Goal: Book appointment/travel/reservation

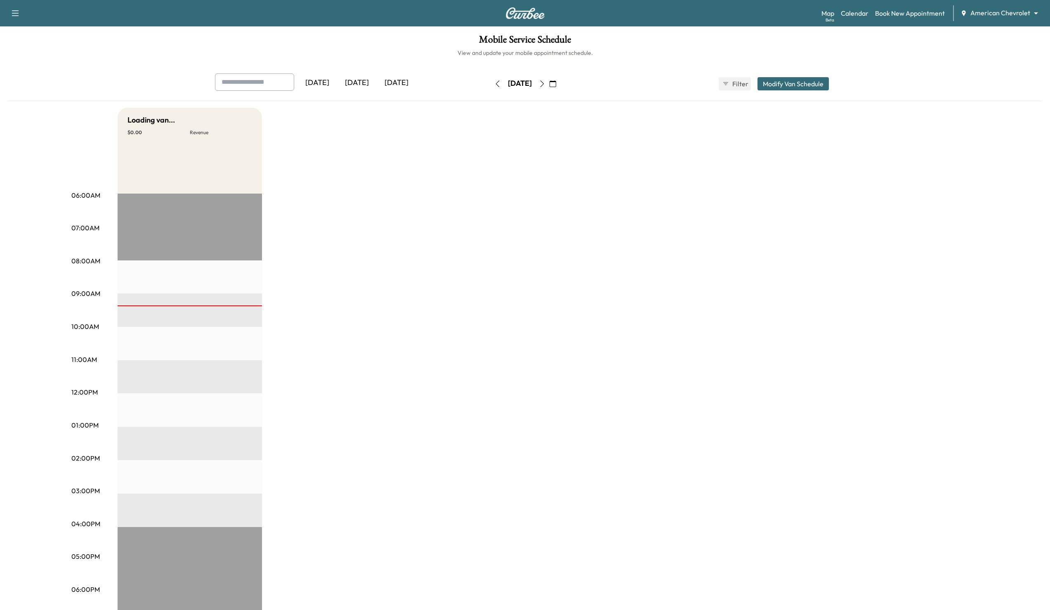
click at [1000, 15] on body "Support Log Out Map Beta Calendar Book New Appointment American Chevrolet *****…" at bounding box center [525, 305] width 1050 height 610
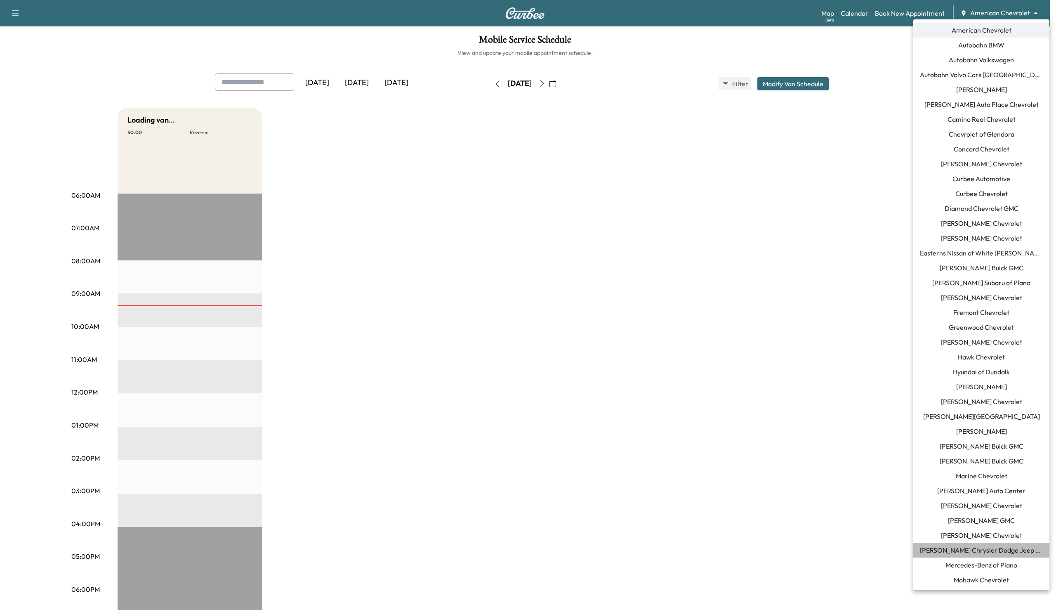
click at [1000, 552] on span "[PERSON_NAME] Chrysler Dodge Jeep RAM of [GEOGRAPHIC_DATA]" at bounding box center [981, 550] width 123 height 10
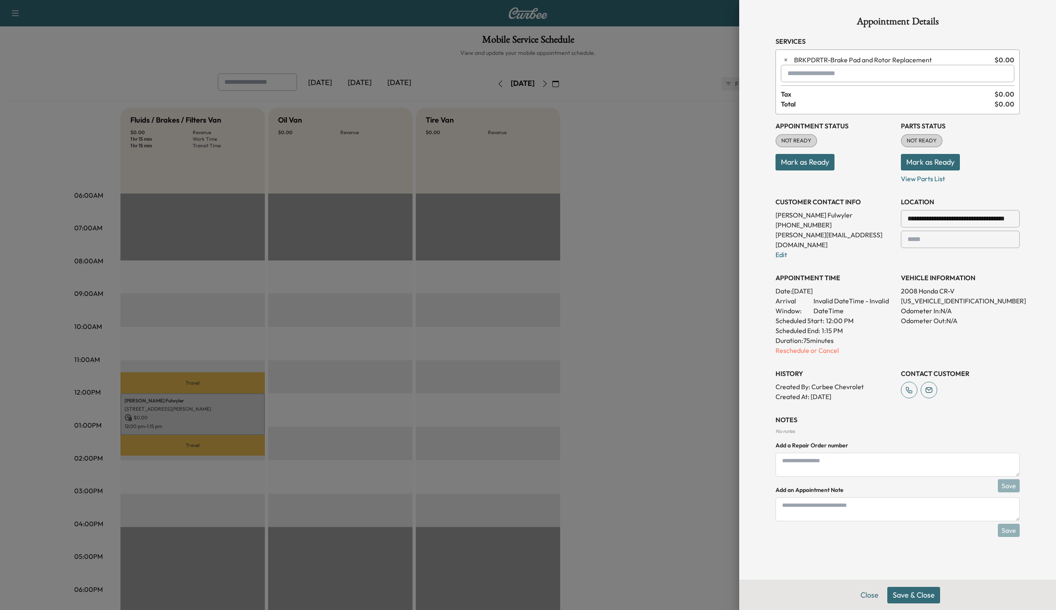
click at [693, 99] on div at bounding box center [528, 305] width 1056 height 610
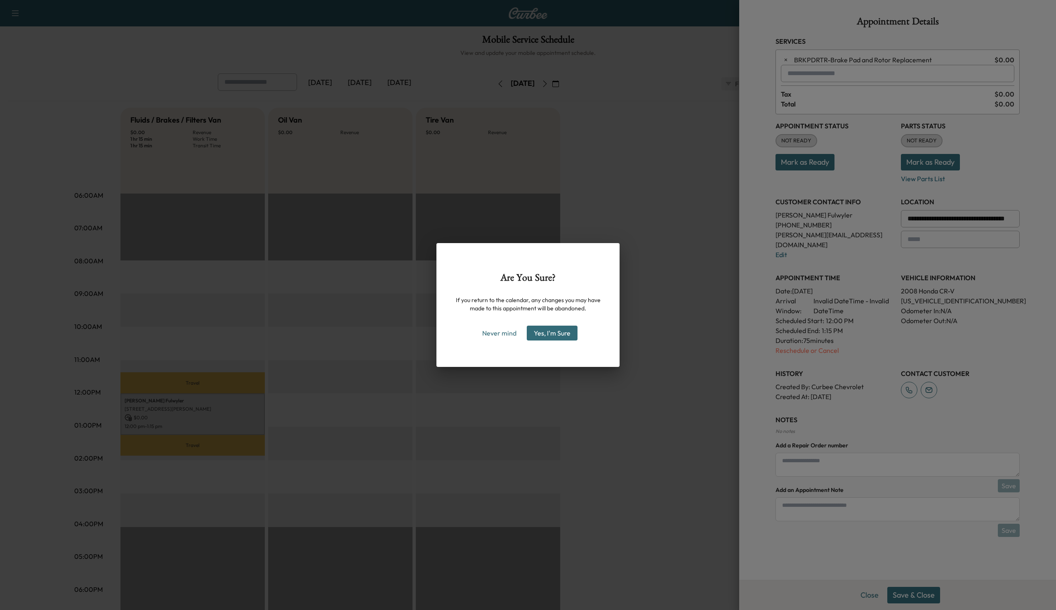
click at [540, 337] on button "Yes, I'm Sure" at bounding box center [552, 333] width 51 height 15
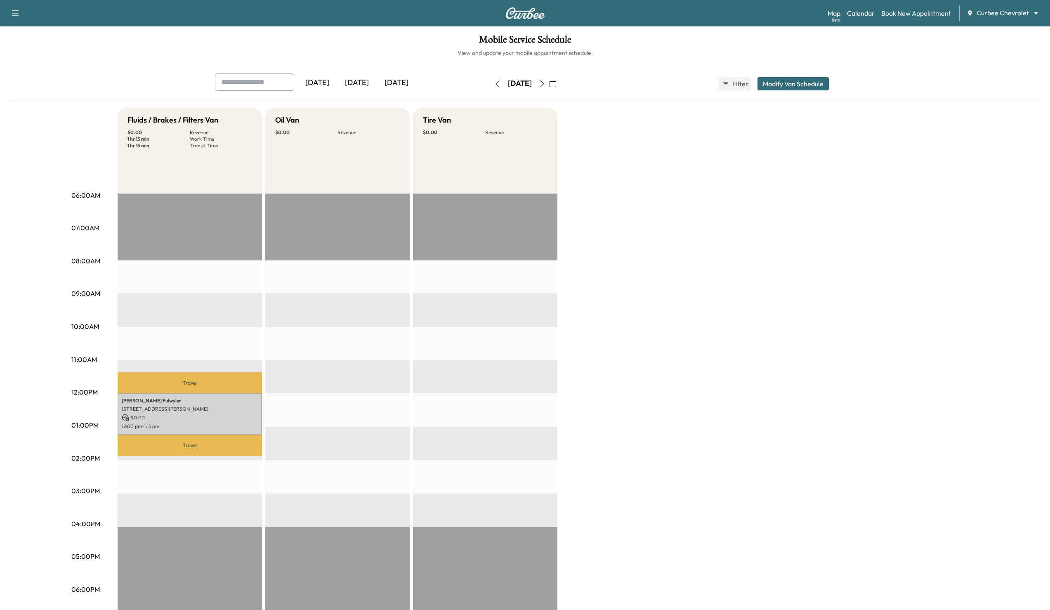
click at [1009, 14] on body "Support Log Out Map Beta Calendar Book New Appointment Curbee Chevrolet *******…" at bounding box center [525, 305] width 1050 height 610
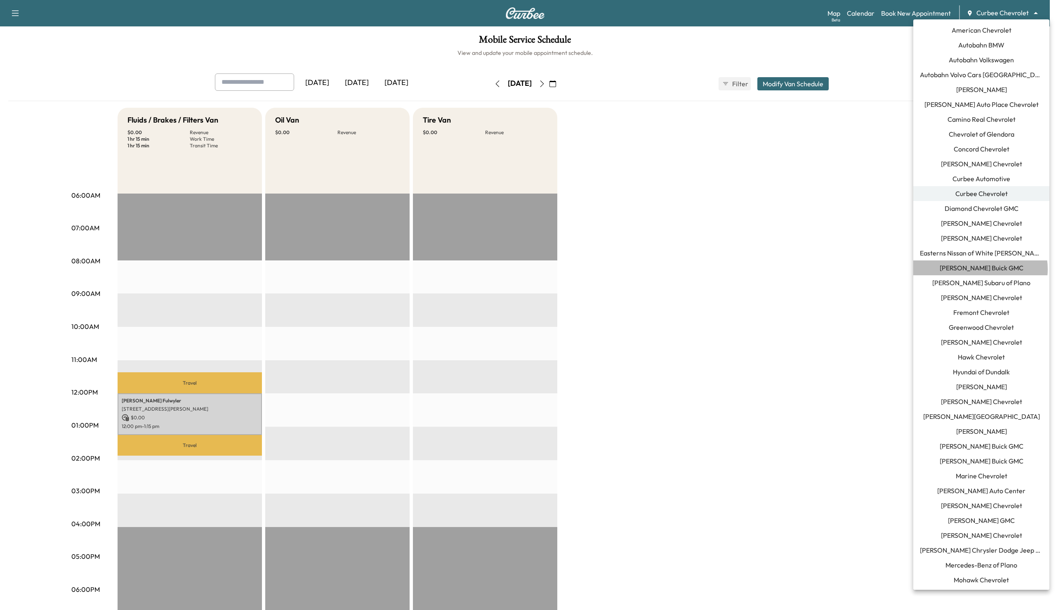
click at [980, 269] on span "[PERSON_NAME] Buick GMC" at bounding box center [982, 268] width 84 height 10
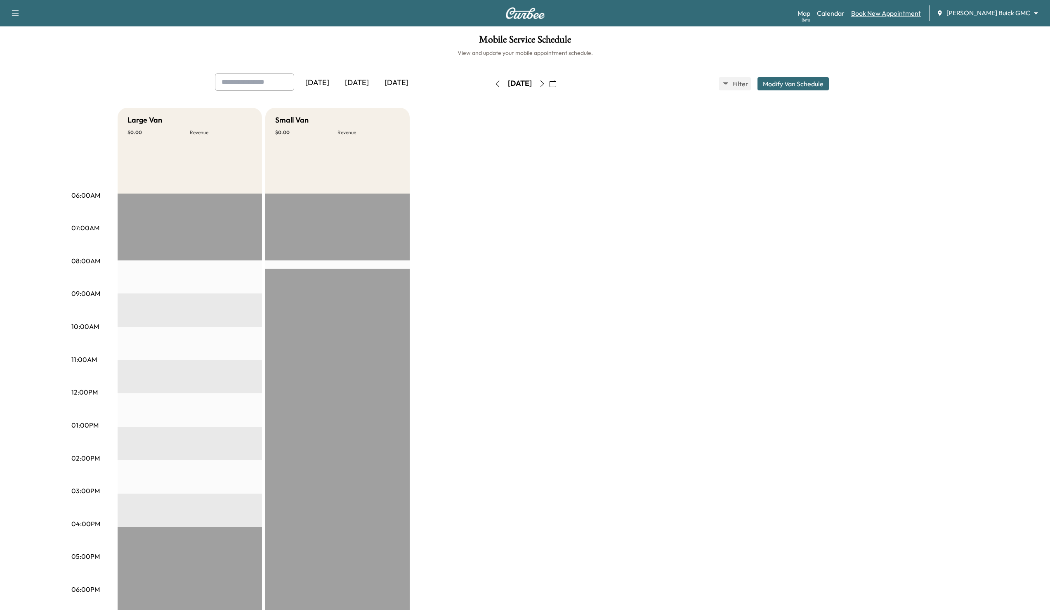
click at [917, 13] on link "Book New Appointment" at bounding box center [886, 13] width 70 height 10
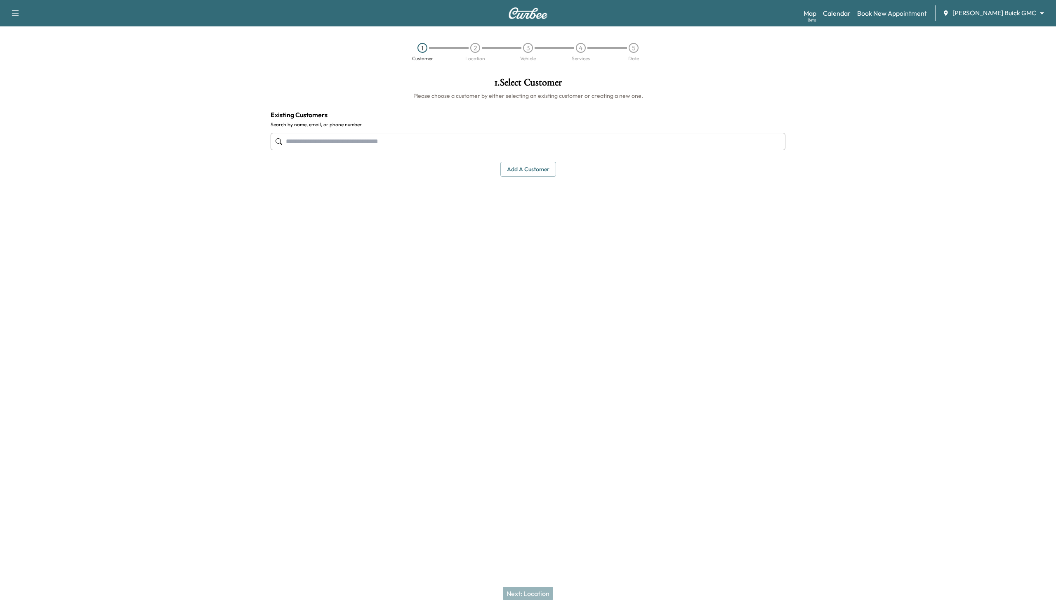
click at [518, 171] on button "Add a customer" at bounding box center [528, 169] width 56 height 15
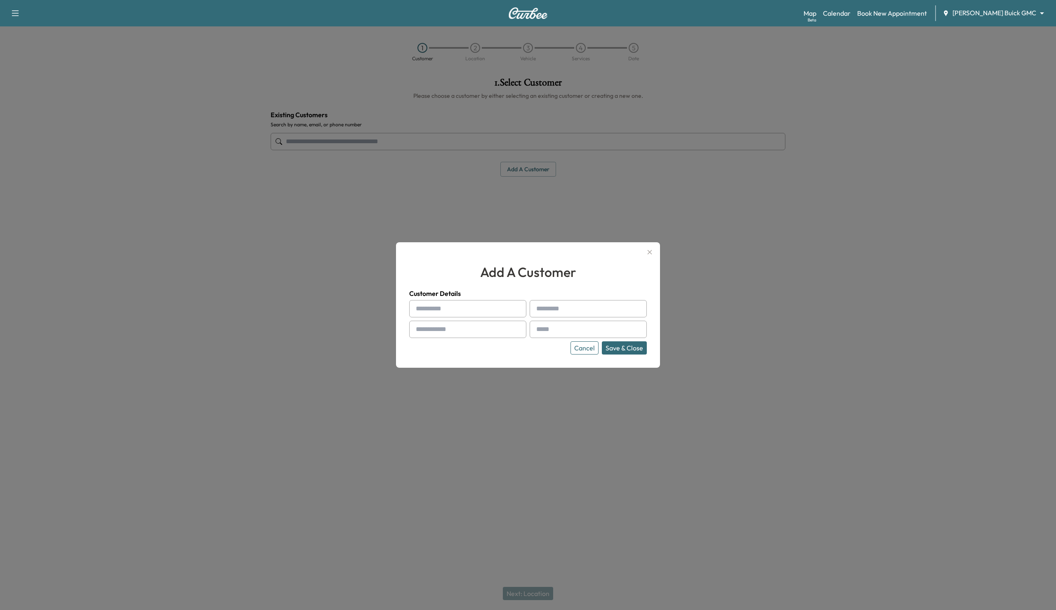
click at [462, 313] on input "text" at bounding box center [467, 308] width 117 height 17
type input "****"
click at [613, 305] on input "text" at bounding box center [588, 308] width 117 height 17
type input "**********"
click at [441, 332] on input "text" at bounding box center [467, 329] width 117 height 17
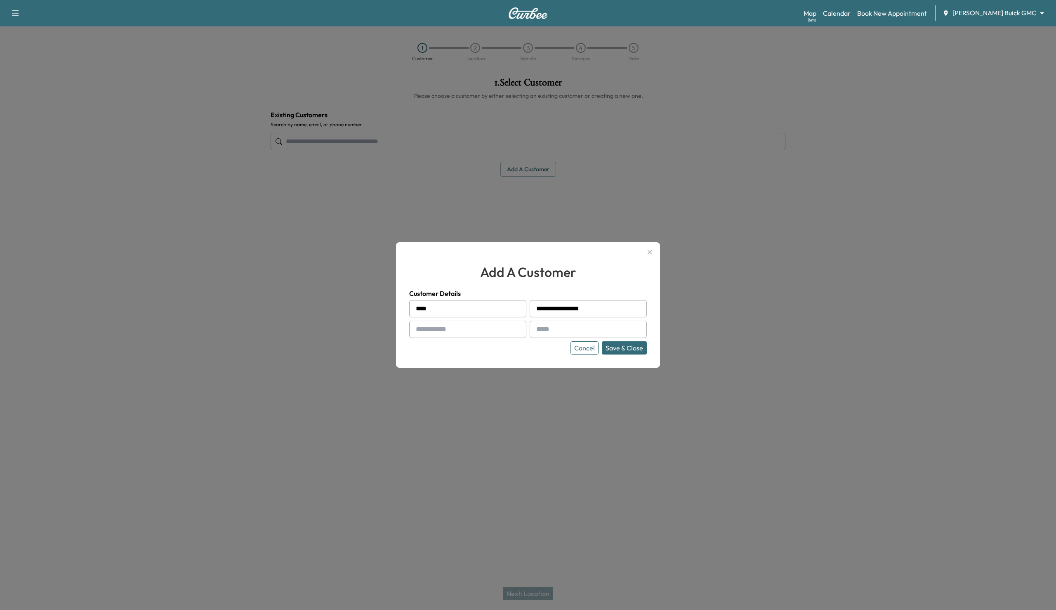
type input "**********"
click at [584, 331] on input "text" at bounding box center [588, 329] width 117 height 17
type input "**********"
click at [635, 350] on button "Save & Close" at bounding box center [624, 347] width 45 height 13
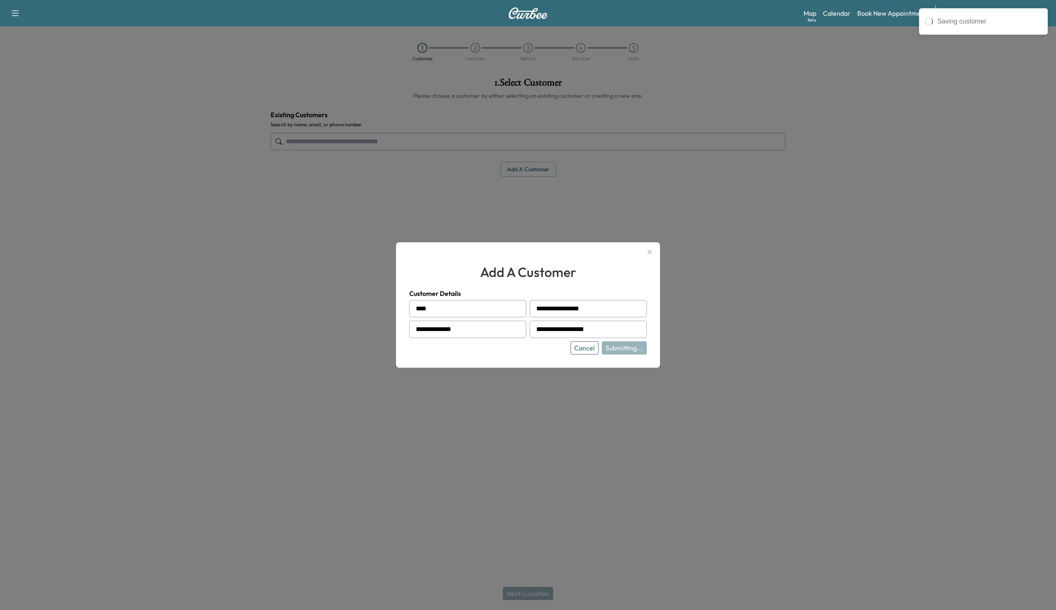
type input "**********"
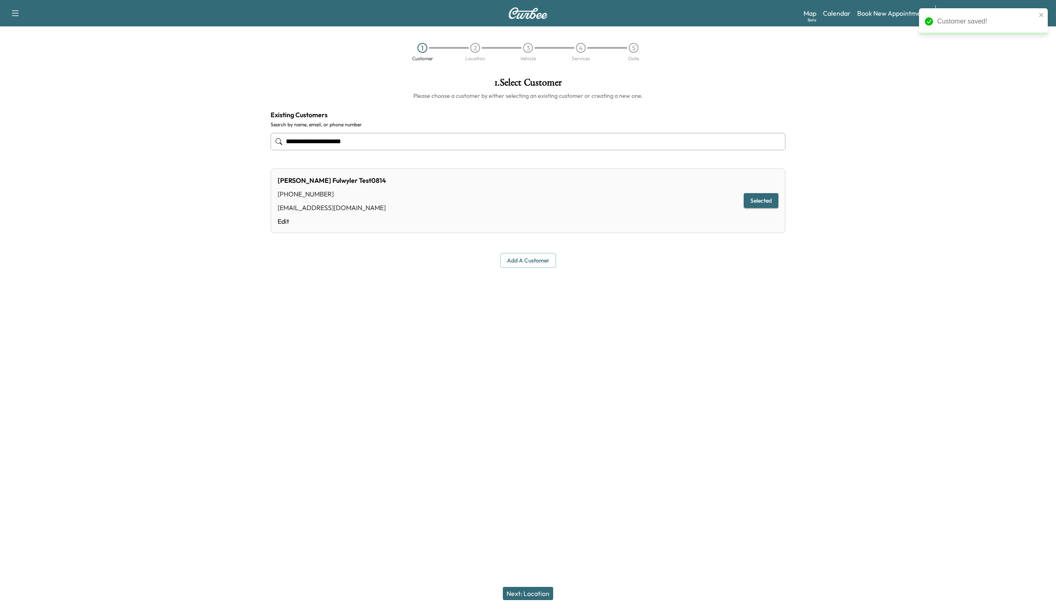
click at [529, 592] on button "Next: Location" at bounding box center [528, 593] width 50 height 13
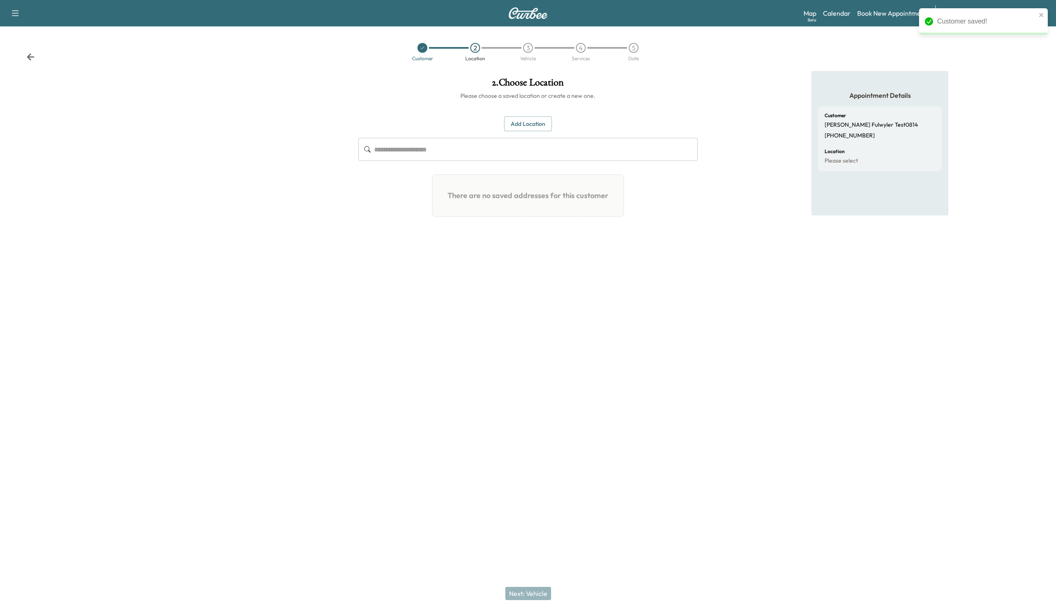
click at [528, 124] on button "Add Location" at bounding box center [528, 123] width 48 height 15
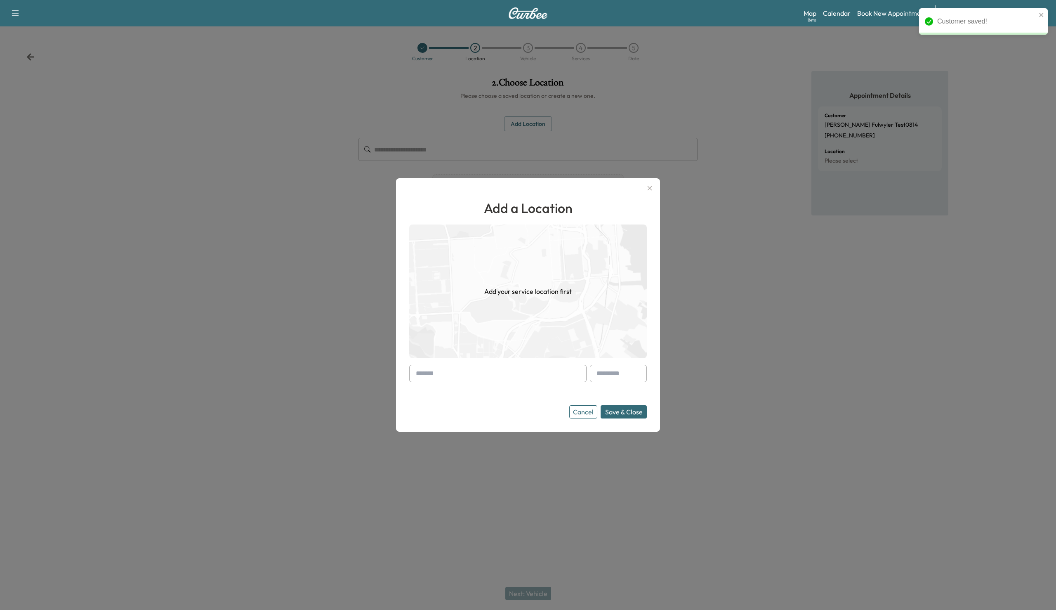
click at [512, 379] on input "text" at bounding box center [497, 373] width 177 height 17
drag, startPoint x: 536, startPoint y: 381, endPoint x: 519, endPoint y: 373, distance: 19.0
click at [536, 380] on input "text" at bounding box center [497, 373] width 177 height 17
click at [515, 372] on input "text" at bounding box center [497, 373] width 177 height 17
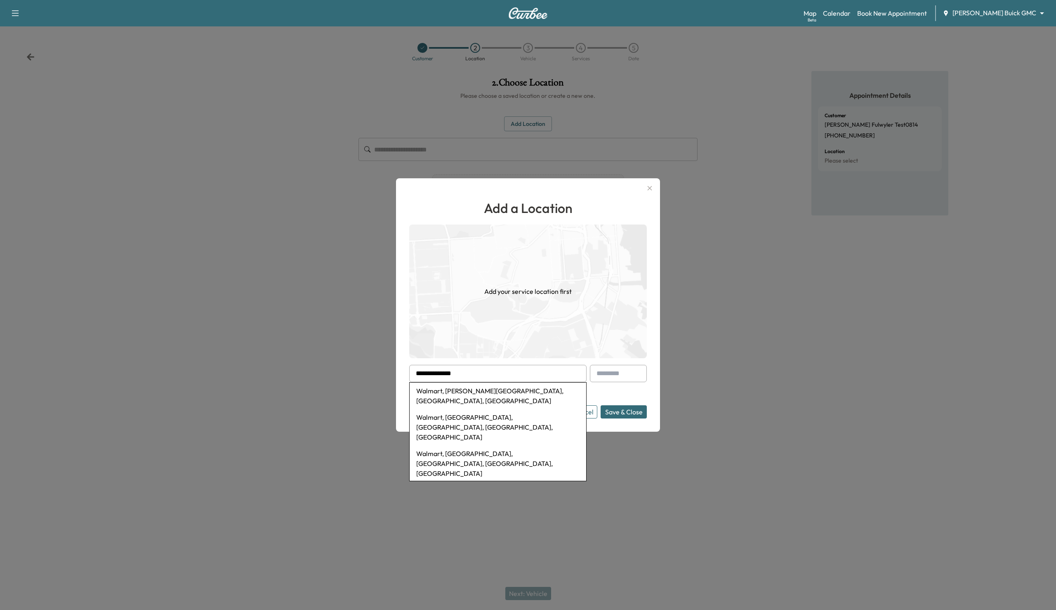
drag, startPoint x: 456, startPoint y: 392, endPoint x: 469, endPoint y: 393, distance: 12.8
click at [456, 392] on li "Walmart, [PERSON_NAME][GEOGRAPHIC_DATA], [GEOGRAPHIC_DATA], [GEOGRAPHIC_DATA]" at bounding box center [498, 395] width 177 height 26
type input "**********"
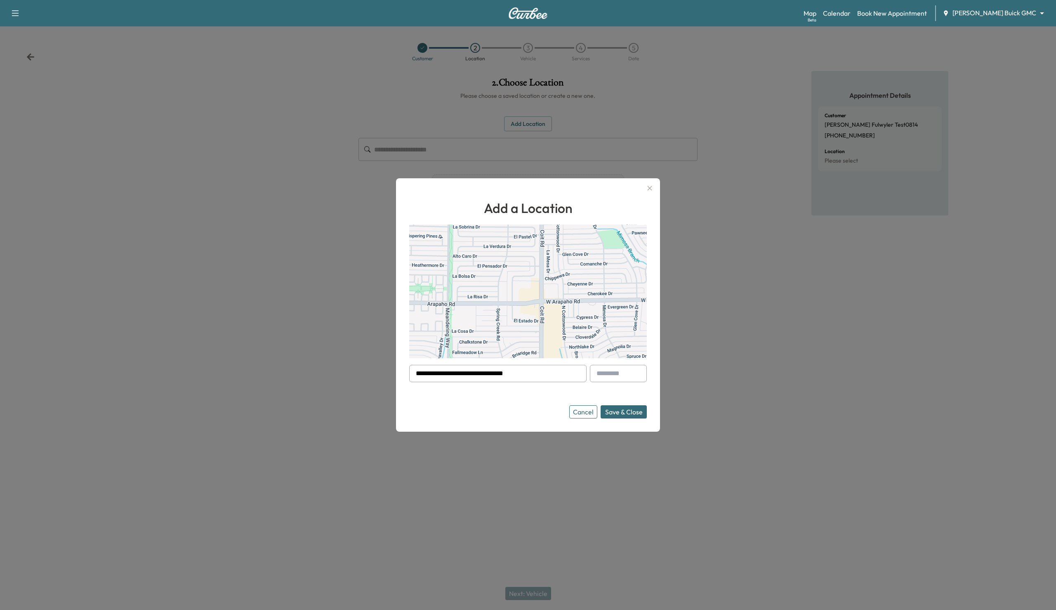
click at [625, 412] on button "Save & Close" at bounding box center [624, 411] width 46 height 13
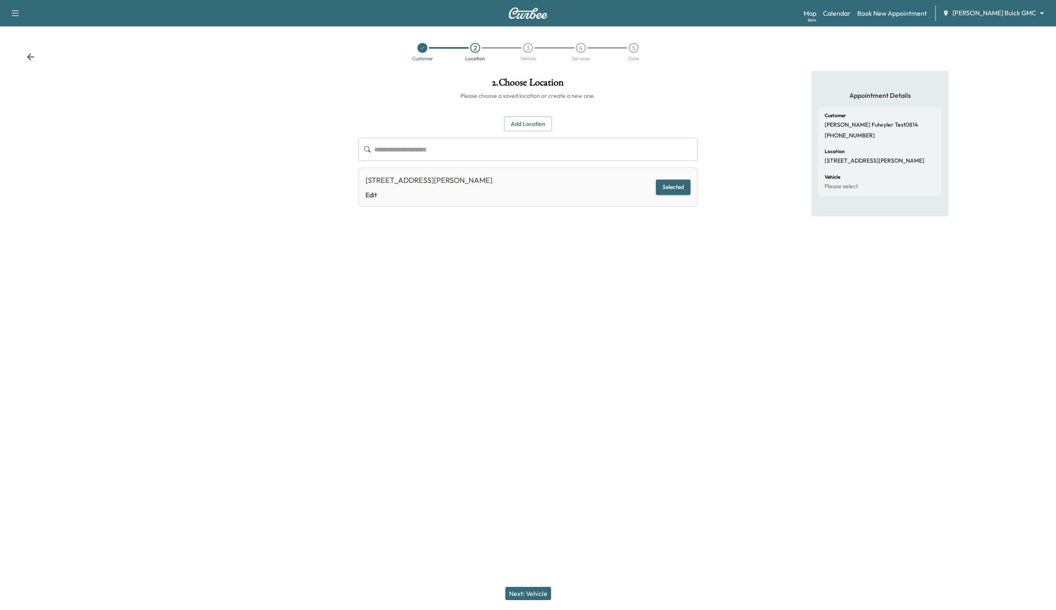
click at [544, 595] on button "Next: Vehicle" at bounding box center [528, 593] width 46 height 13
click at [517, 119] on button "Add a Vehicle" at bounding box center [528, 120] width 49 height 15
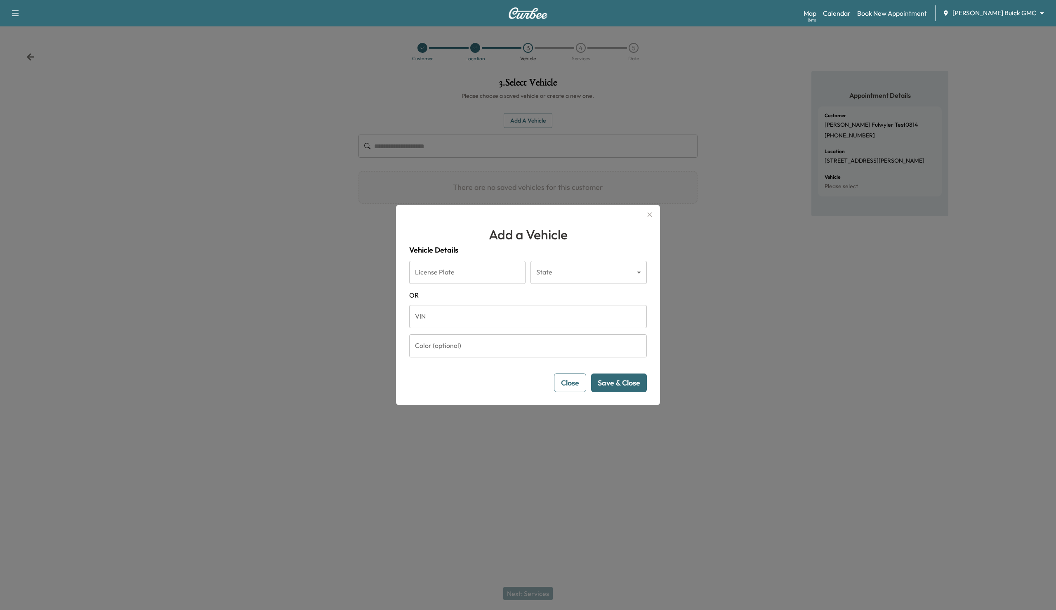
click at [468, 273] on input "License Plate" at bounding box center [467, 272] width 116 height 23
click at [423, 321] on input "VIN" at bounding box center [528, 316] width 238 height 23
type input "**********"
click at [609, 387] on button "Save & Close" at bounding box center [619, 382] width 56 height 19
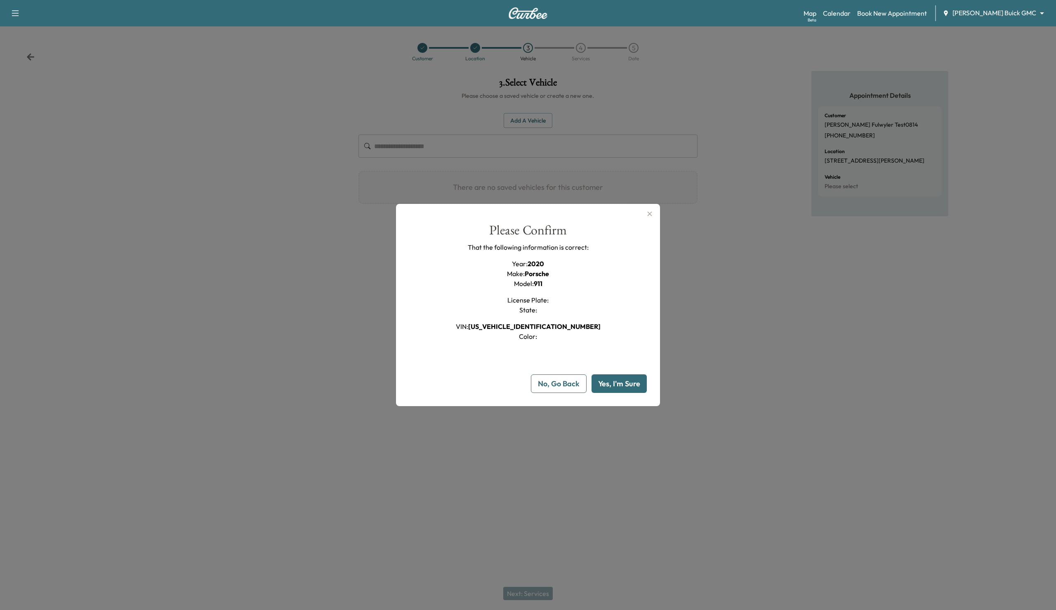
click at [609, 387] on button "Yes, I'm Sure" at bounding box center [619, 383] width 55 height 19
click at [615, 385] on button "Yes, I'm Sure" at bounding box center [619, 383] width 55 height 19
click at [650, 214] on icon "button" at bounding box center [650, 214] width 10 height 10
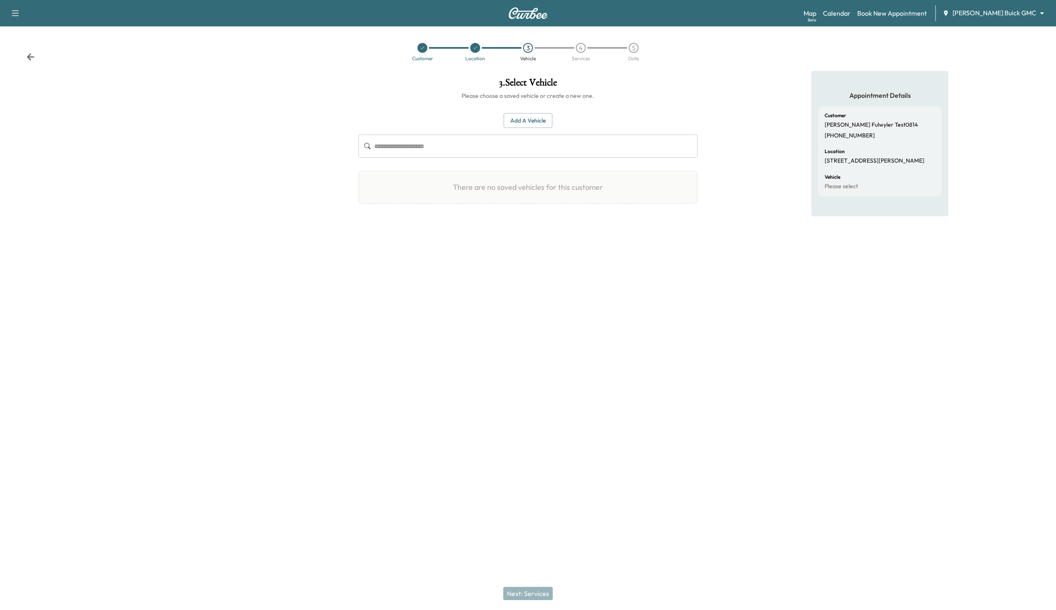
click at [708, 157] on div "Appointment Details Customer [PERSON_NAME] Test0814 [PHONE_NUMBER] Location [ST…" at bounding box center [880, 223] width 352 height 305
click at [851, 14] on link "Calendar" at bounding box center [837, 13] width 28 height 10
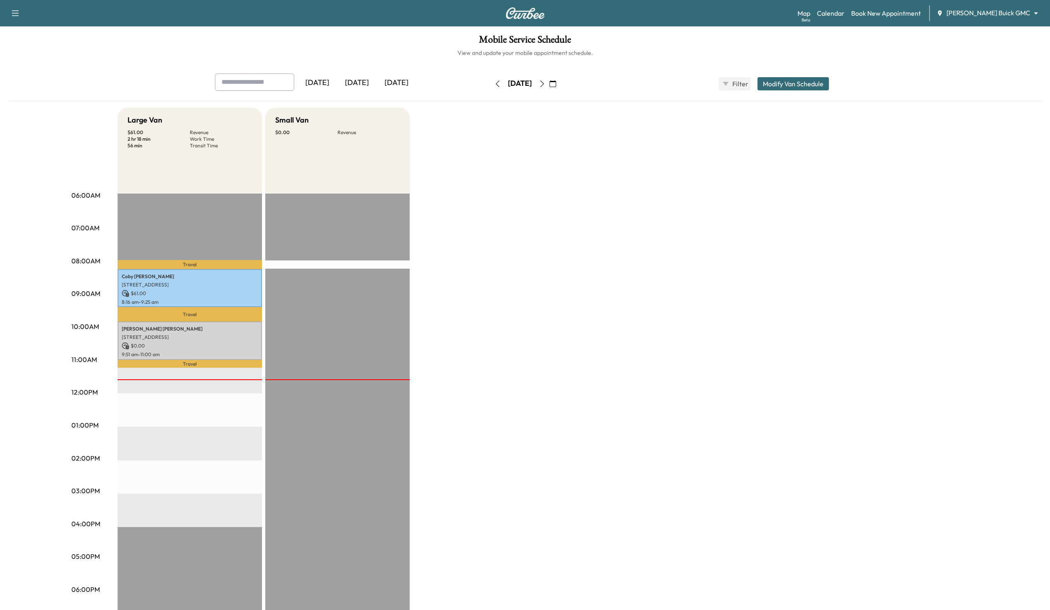
click at [556, 84] on icon "button" at bounding box center [553, 83] width 7 height 7
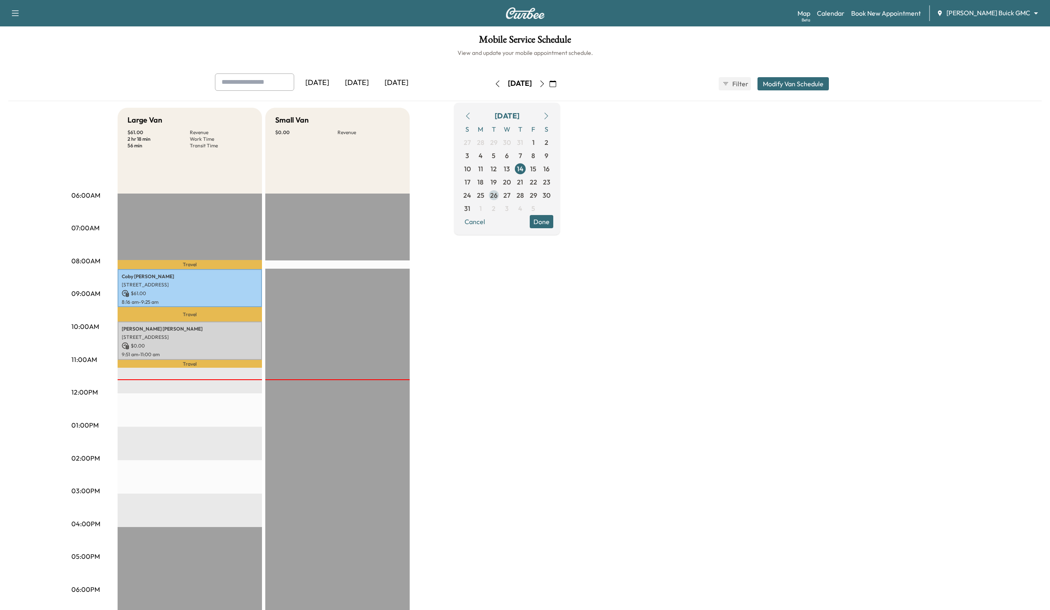
click at [498, 196] on span "26" at bounding box center [493, 195] width 7 height 10
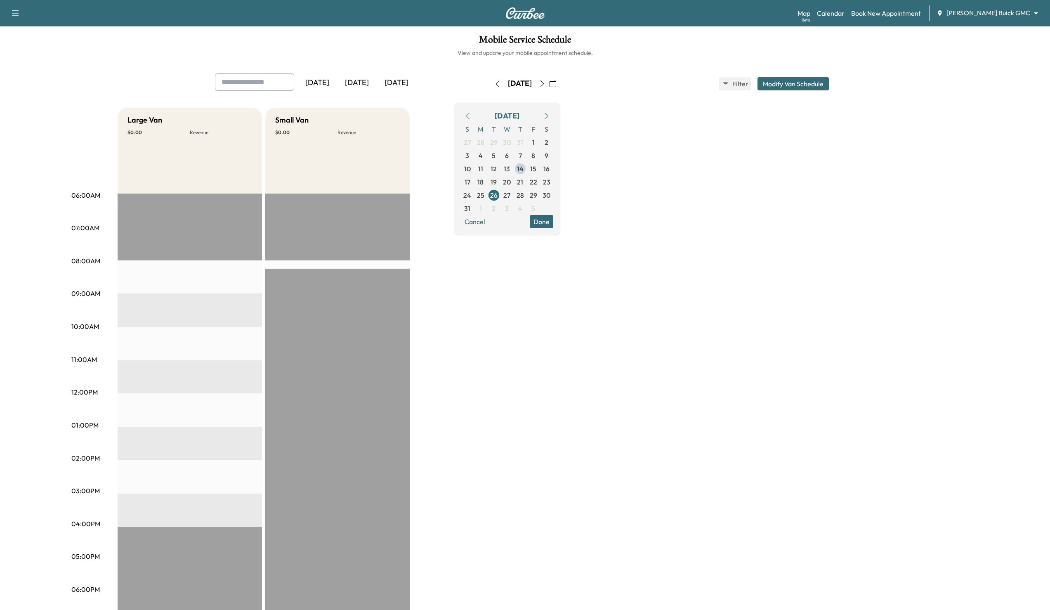
drag, startPoint x: 557, startPoint y: 225, endPoint x: 728, endPoint y: 101, distance: 211.3
click at [553, 224] on button "Done" at bounding box center [542, 221] width 24 height 13
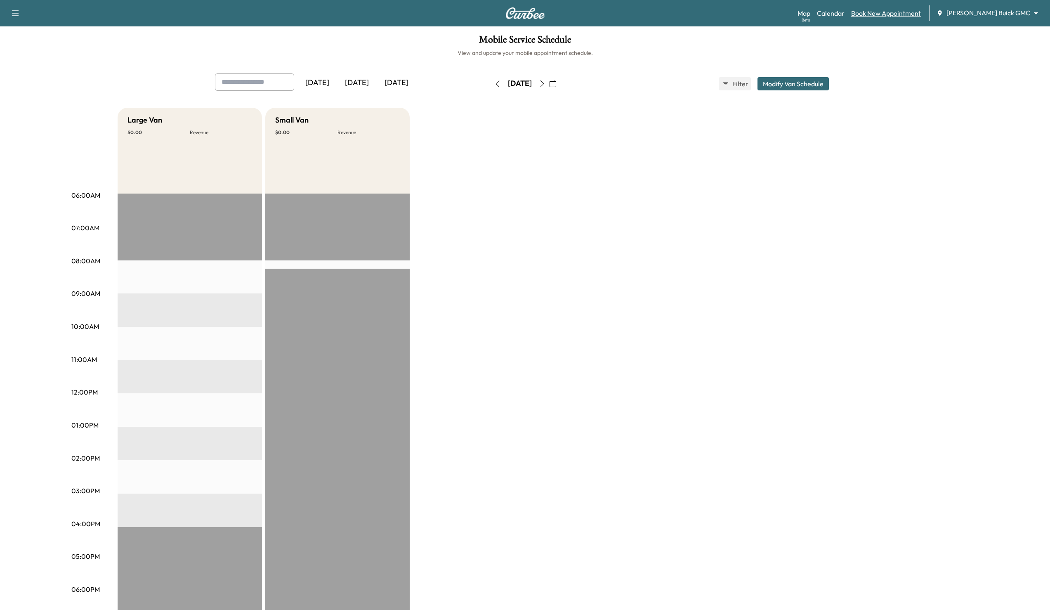
click at [898, 15] on link "Book New Appointment" at bounding box center [886, 13] width 70 height 10
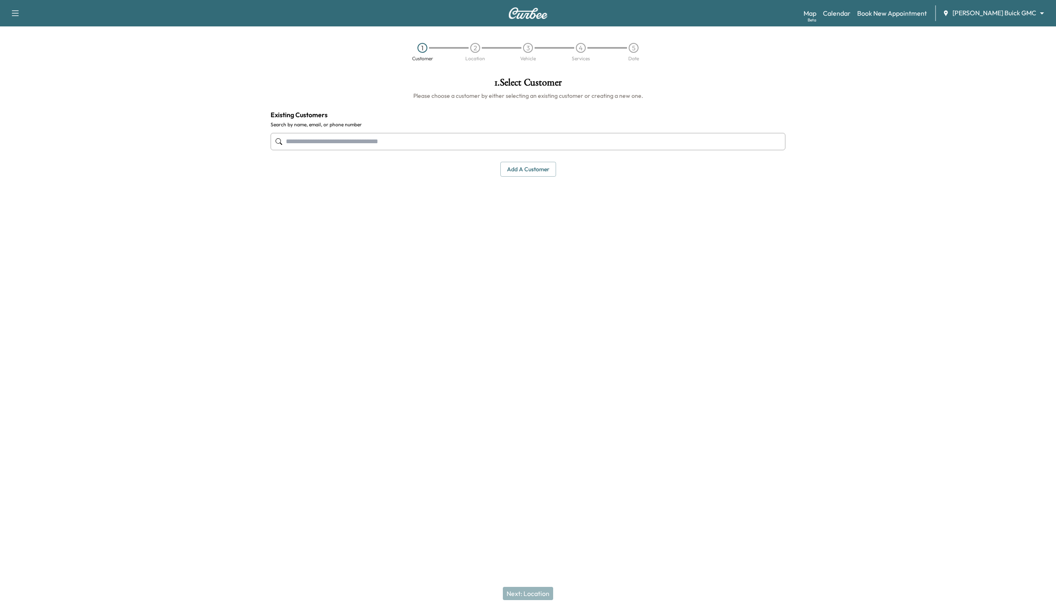
drag, startPoint x: 555, startPoint y: 131, endPoint x: 552, endPoint y: 137, distance: 7.0
click at [554, 133] on div at bounding box center [528, 141] width 515 height 27
click at [550, 140] on input "text" at bounding box center [528, 141] width 515 height 17
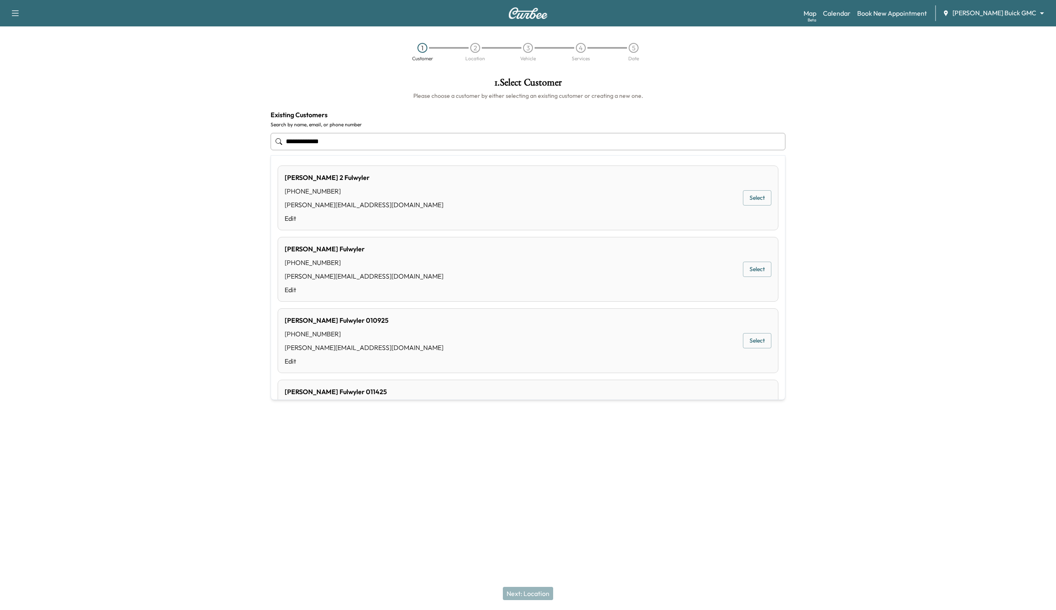
click at [756, 351] on div "[PERSON_NAME] 010925 [PHONE_NUMBER] [PERSON_NAME][EMAIL_ADDRESS][DOMAIN_NAME] E…" at bounding box center [528, 340] width 501 height 65
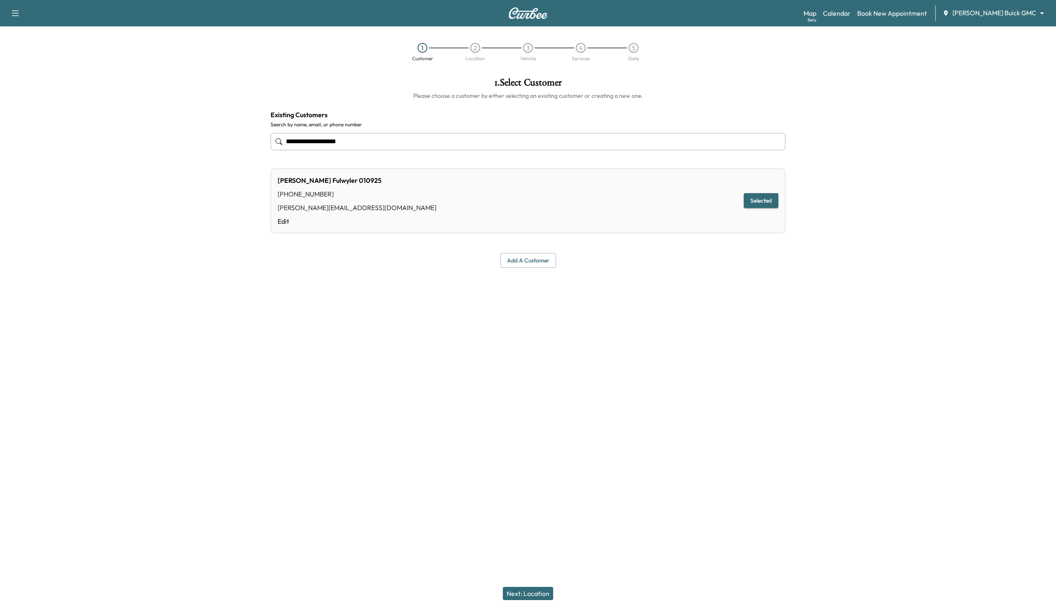
type input "**********"
click at [519, 600] on div "Next: Location" at bounding box center [528, 593] width 1056 height 33
click at [526, 596] on button "Next: Location" at bounding box center [528, 593] width 50 height 13
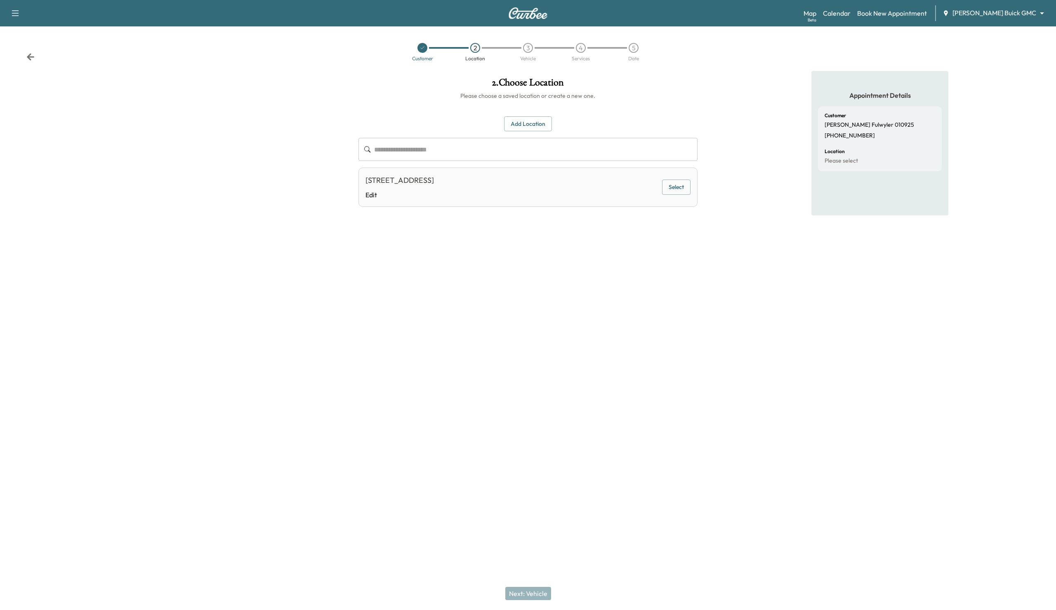
click at [676, 183] on button "Select" at bounding box center [676, 186] width 28 height 15
click at [530, 600] on div "Next: Vehicle" at bounding box center [528, 593] width 1056 height 33
click at [531, 598] on button "Next: Vehicle" at bounding box center [528, 593] width 46 height 13
click at [677, 229] on button "Select" at bounding box center [676, 231] width 28 height 15
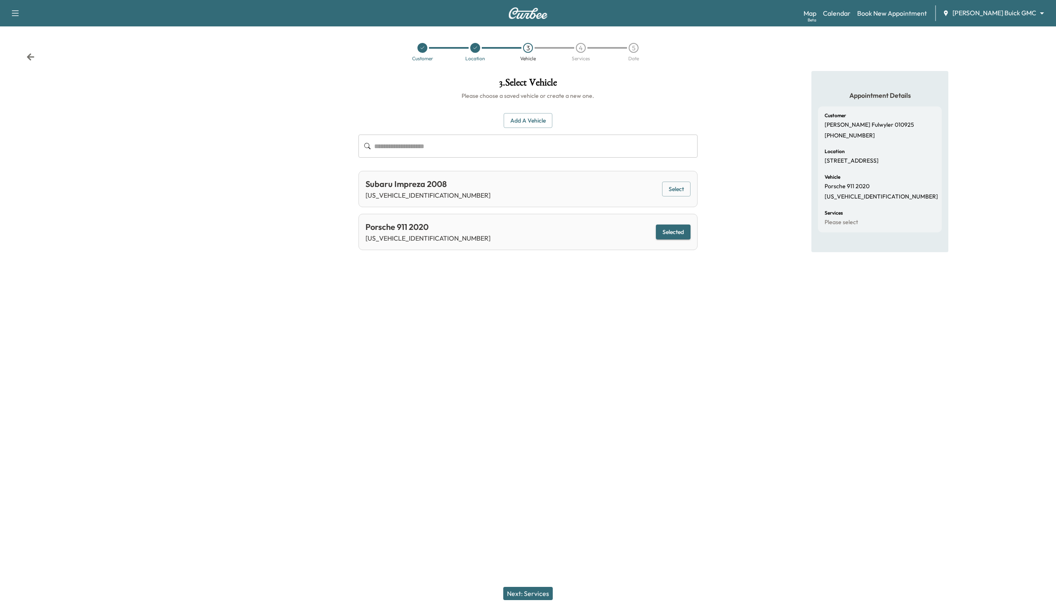
click at [514, 599] on button "Next: Services" at bounding box center [528, 593] width 50 height 13
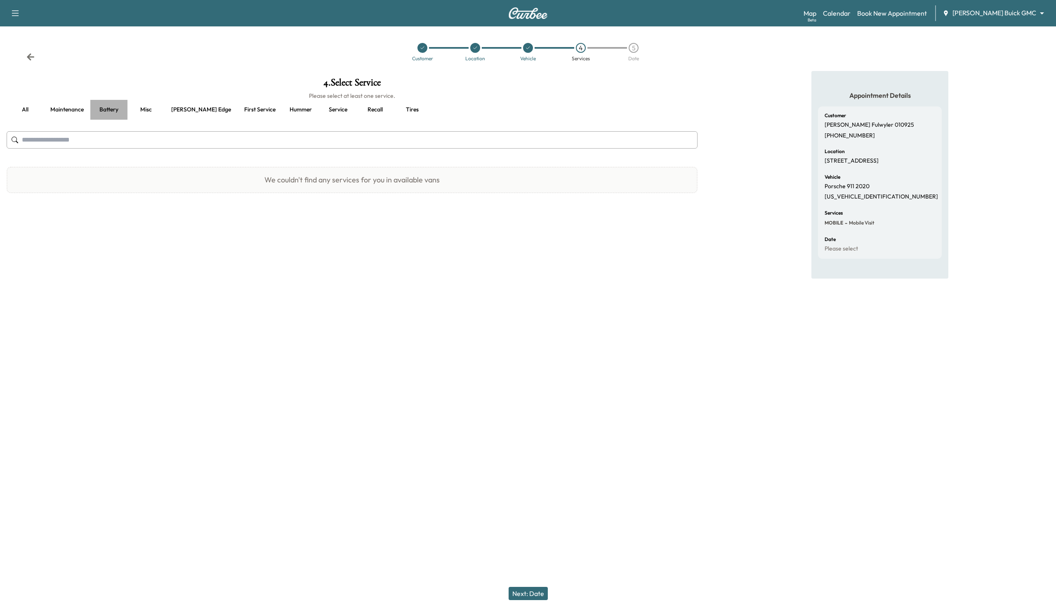
click at [114, 109] on button "Battery" at bounding box center [108, 110] width 37 height 20
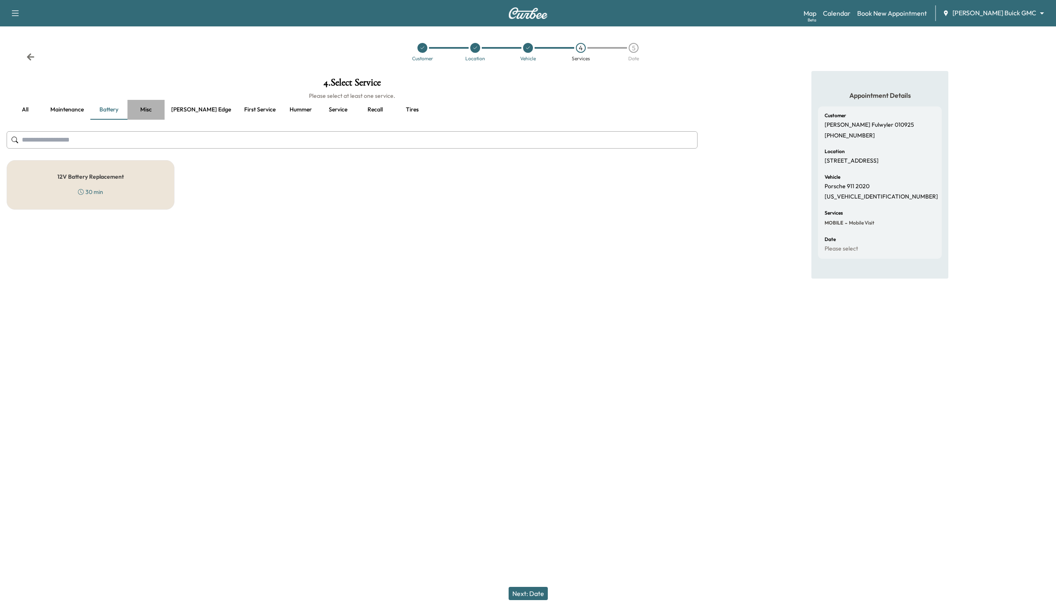
click at [140, 109] on button "Misc" at bounding box center [145, 110] width 37 height 20
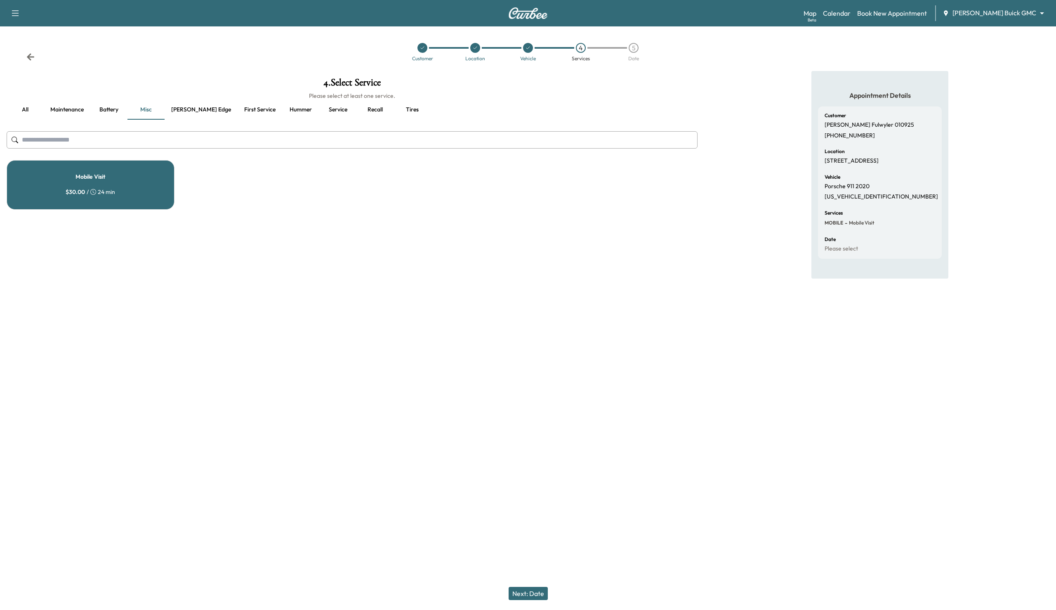
click at [188, 112] on button "[PERSON_NAME] edge" at bounding box center [201, 110] width 73 height 20
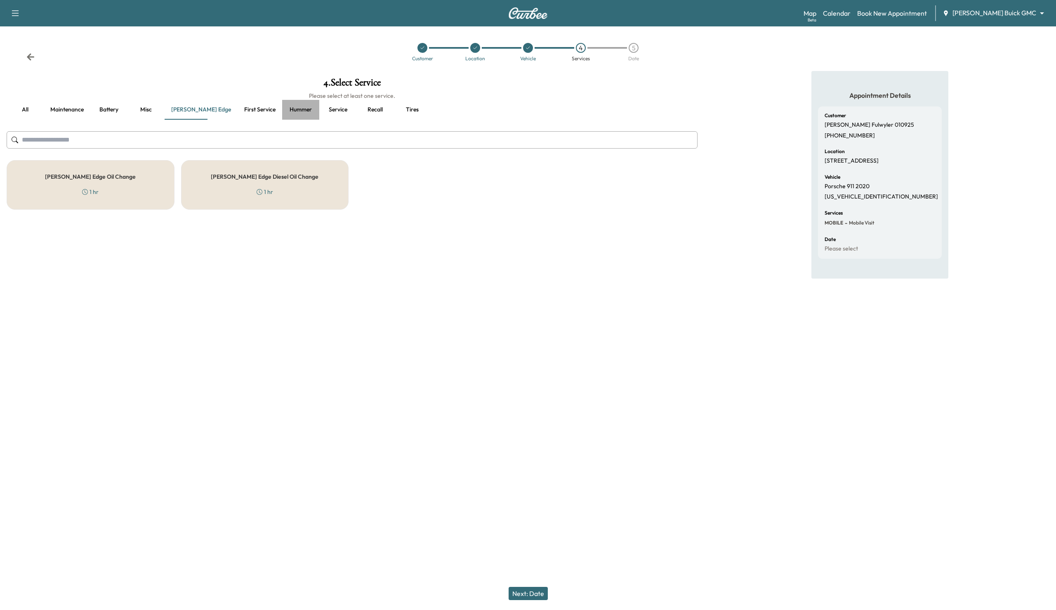
click at [282, 110] on button "Hummer" at bounding box center [300, 110] width 37 height 20
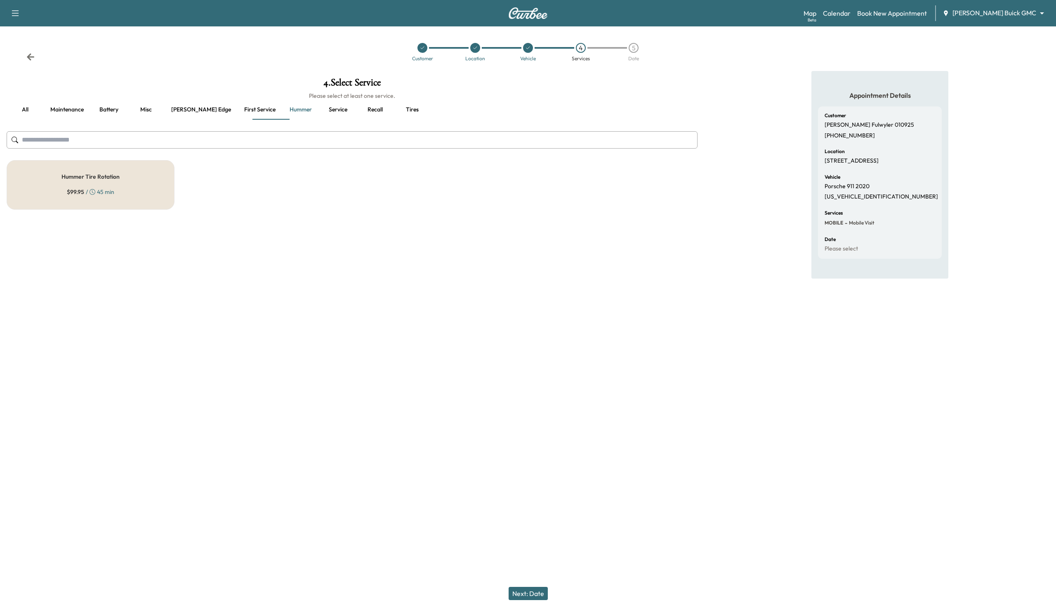
click at [25, 110] on button "all" at bounding box center [25, 110] width 37 height 20
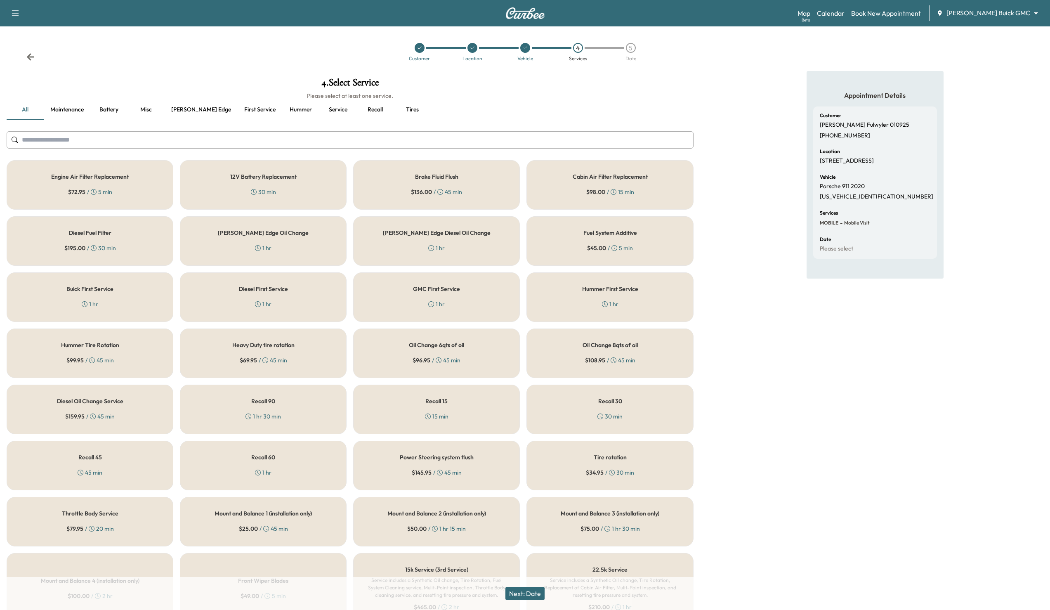
click at [271, 193] on div "30 min" at bounding box center [263, 192] width 25 height 8
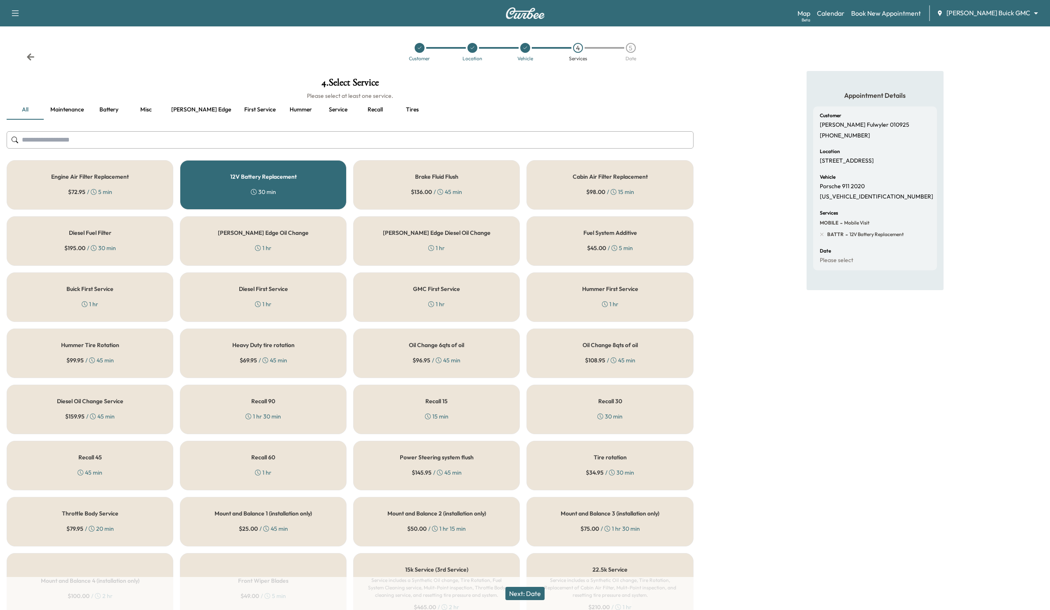
click at [521, 595] on button "Next: Date" at bounding box center [524, 593] width 39 height 13
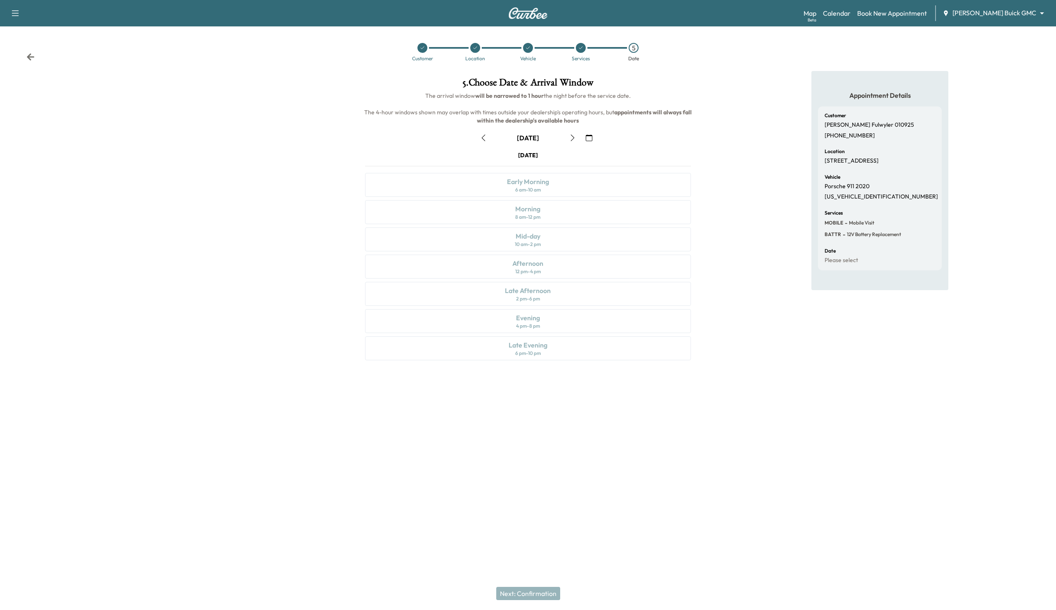
click at [591, 135] on icon "button" at bounding box center [589, 138] width 7 height 7
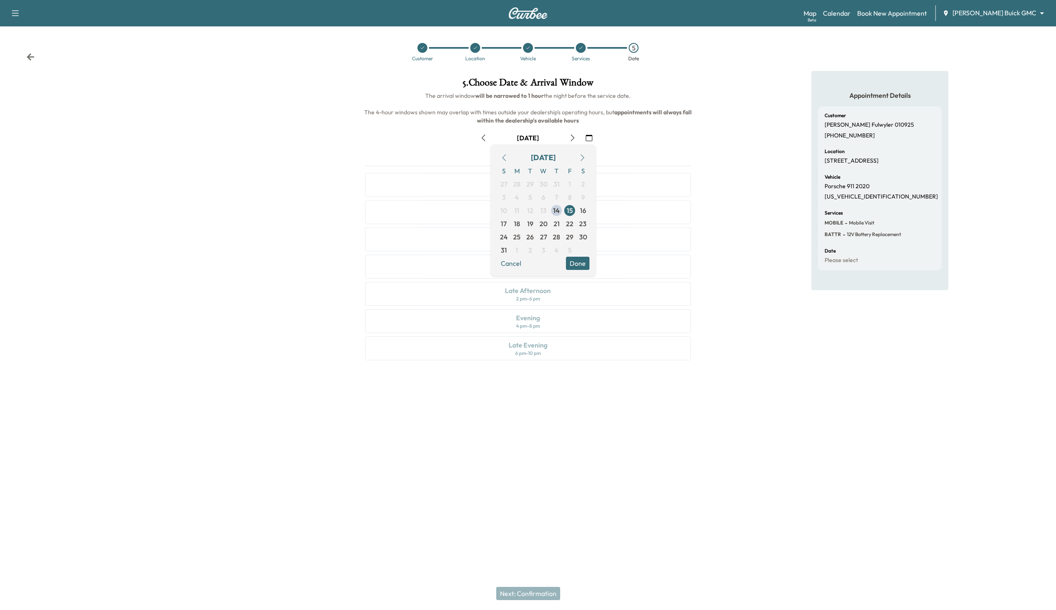
drag, startPoint x: 582, startPoint y: 156, endPoint x: 569, endPoint y: 171, distance: 19.9
click at [582, 155] on icon "button" at bounding box center [583, 157] width 4 height 7
click at [543, 224] on span "24" at bounding box center [544, 224] width 8 height 10
click at [571, 253] on button "Done" at bounding box center [578, 249] width 24 height 13
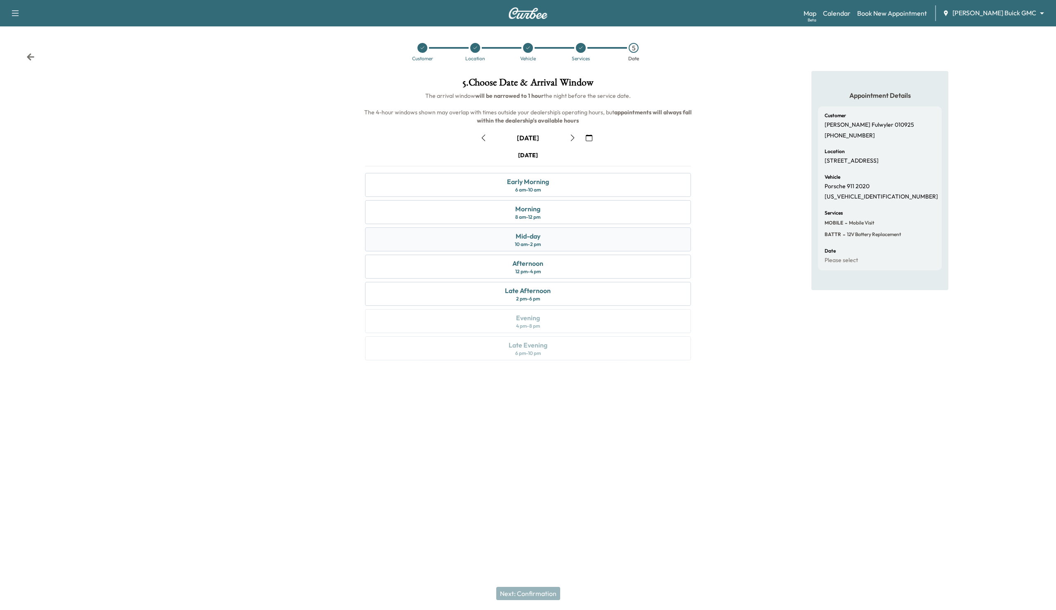
click at [571, 236] on div "Mid-day 10 am - 2 pm" at bounding box center [528, 239] width 326 height 24
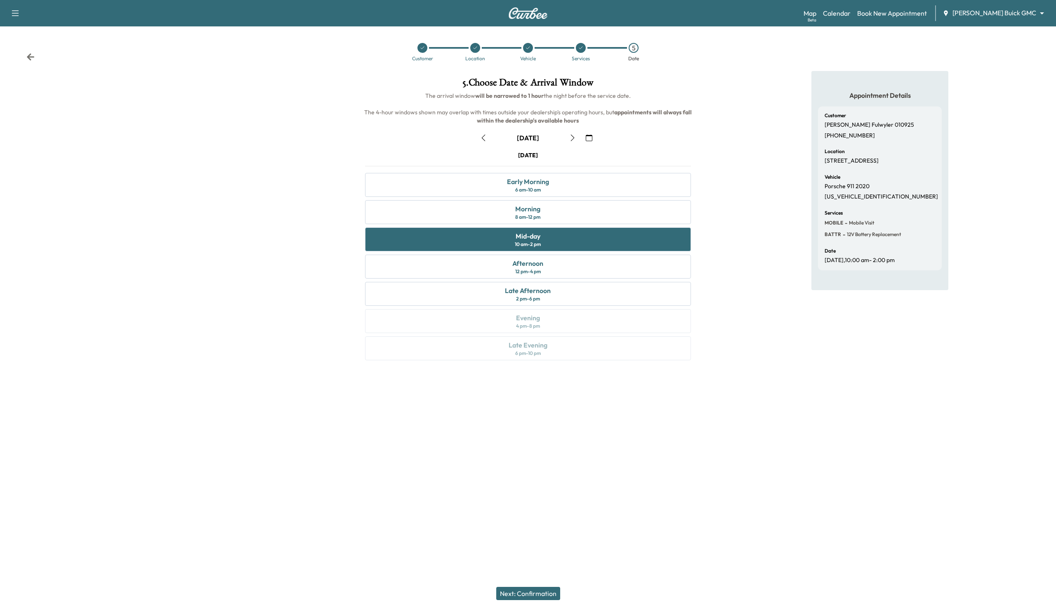
click at [537, 595] on button "Next: Confirmation" at bounding box center [528, 593] width 64 height 13
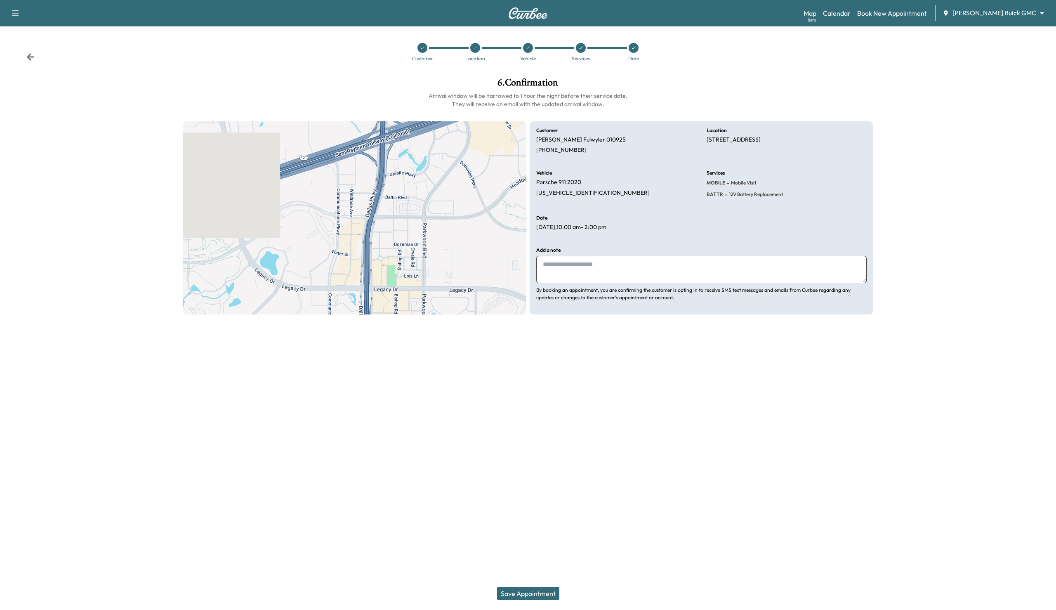
click at [537, 594] on button "Save Appointment" at bounding box center [528, 593] width 62 height 13
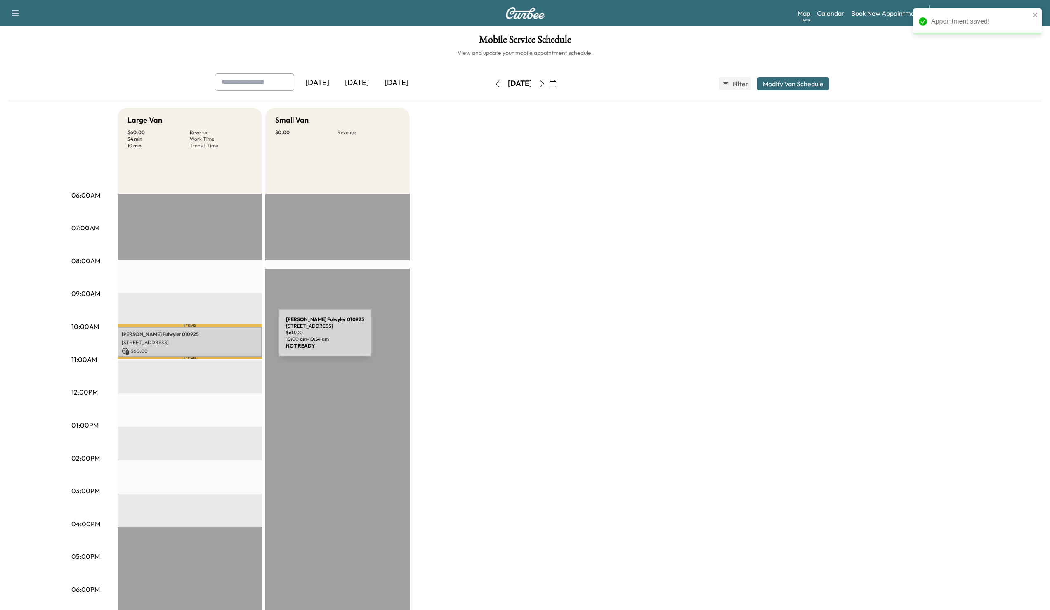
click at [217, 339] on p "[STREET_ADDRESS]" at bounding box center [190, 342] width 136 height 7
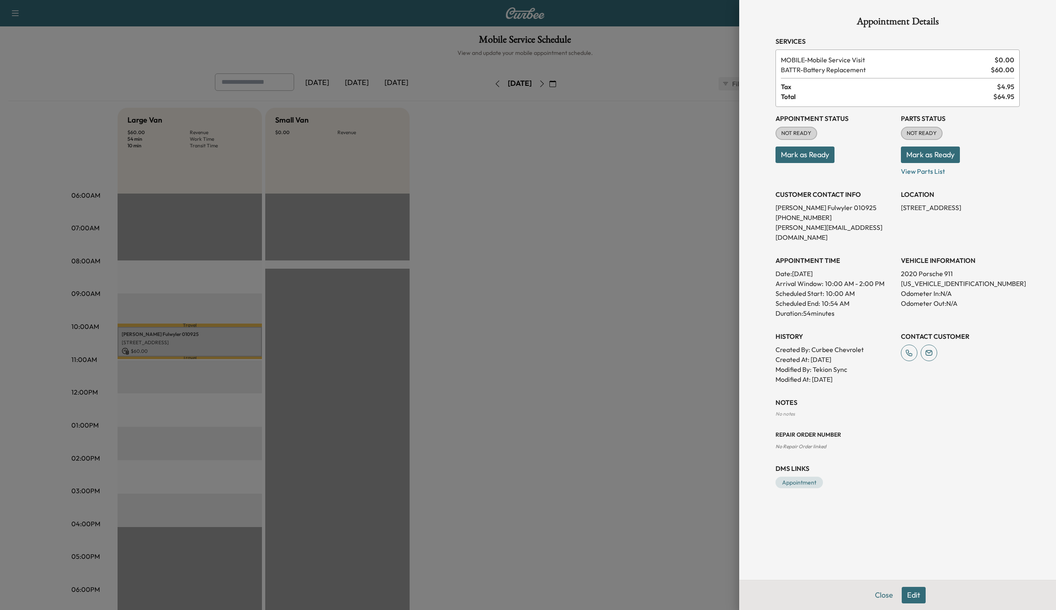
click at [912, 599] on button "Edit" at bounding box center [914, 595] width 24 height 17
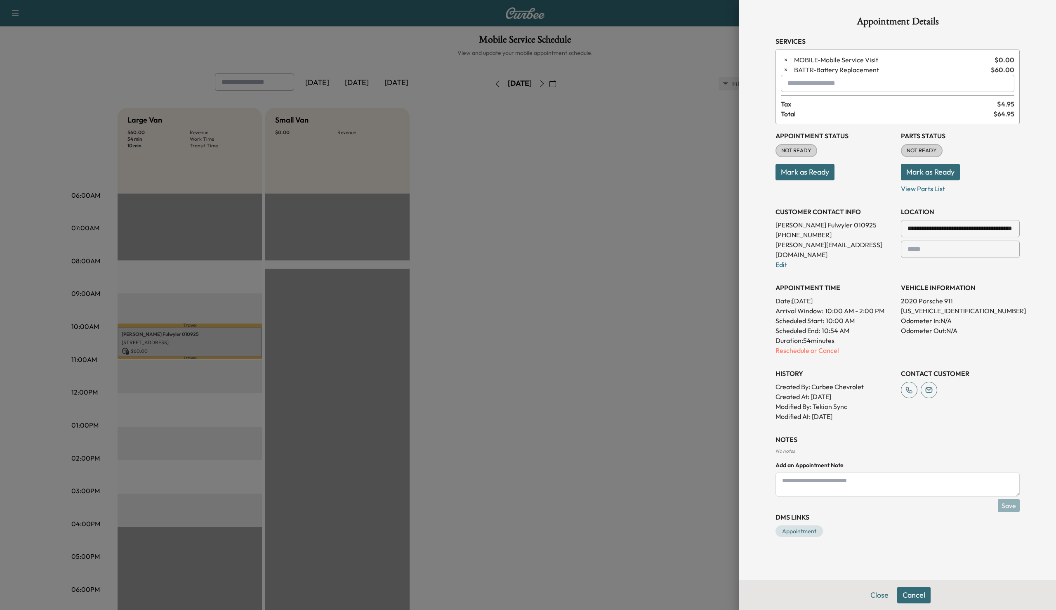
click at [833, 75] on input "text" at bounding box center [898, 83] width 234 height 17
click at [833, 107] on p "CABIN - Cabin Air Filter Replacement" at bounding box center [872, 105] width 175 height 12
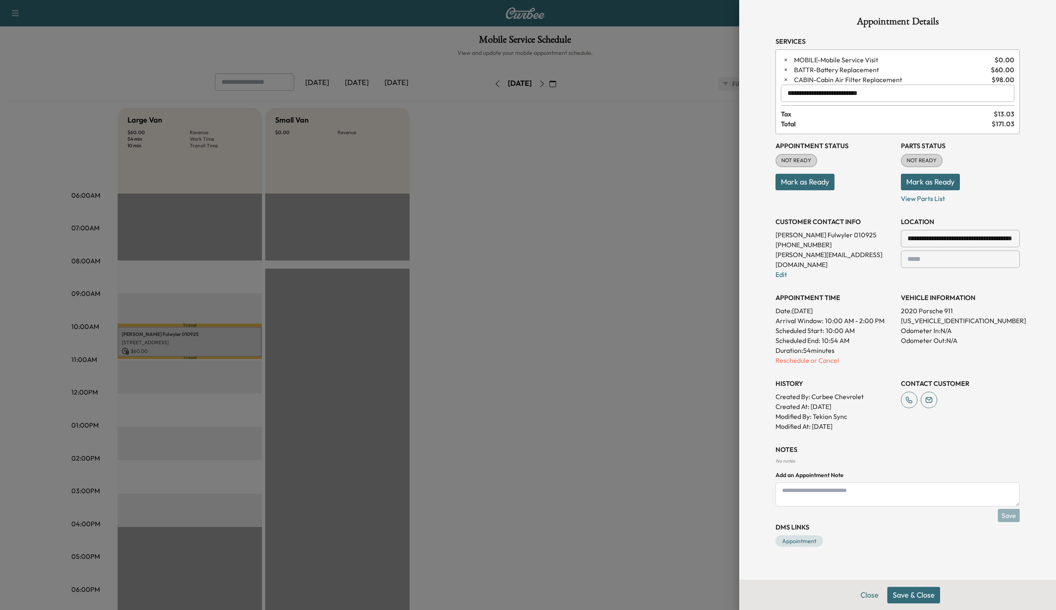
type input "**********"
click at [899, 595] on button "Save & Close" at bounding box center [913, 595] width 53 height 17
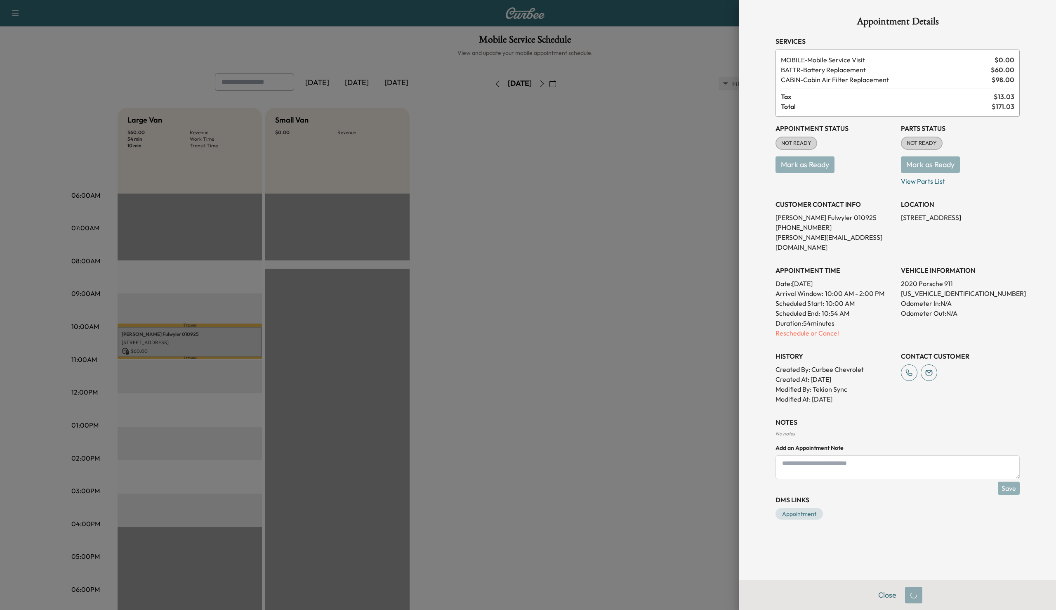
click at [696, 276] on div at bounding box center [528, 305] width 1056 height 610
